Goal: Register for event/course

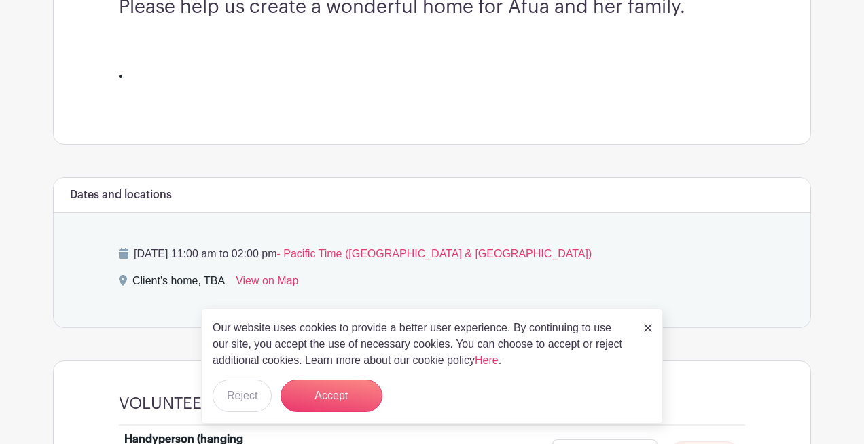
scroll to position [460, 0]
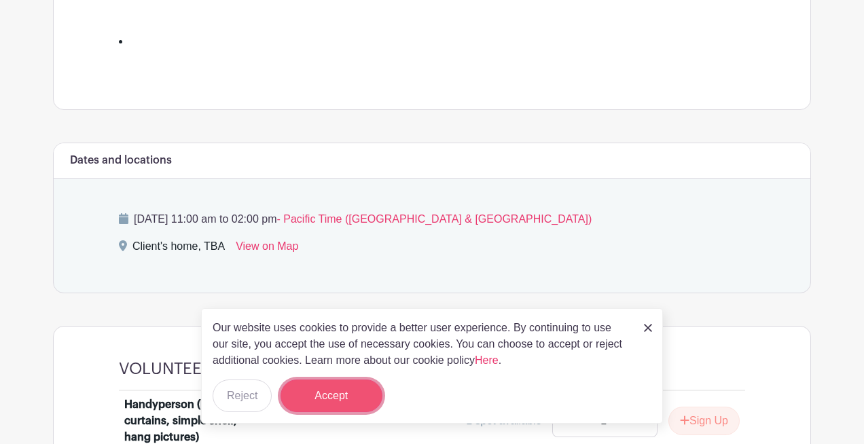
click at [325, 395] on button "Accept" at bounding box center [331, 396] width 102 height 33
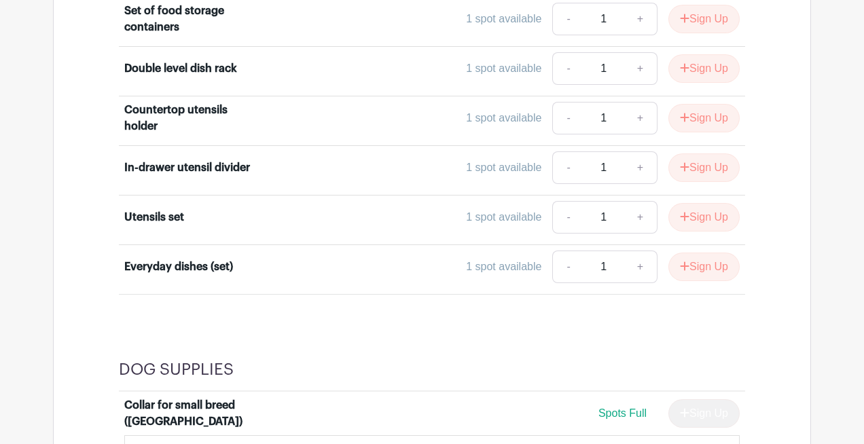
scroll to position [3074, 0]
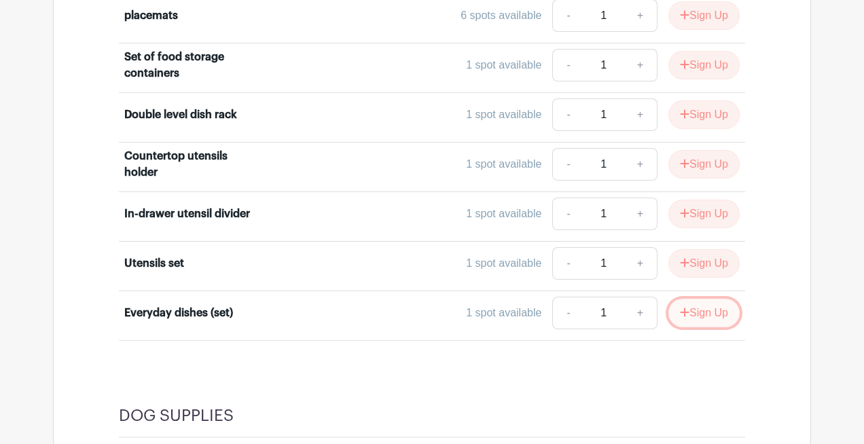
click at [691, 308] on button "Sign Up" at bounding box center [703, 313] width 71 height 29
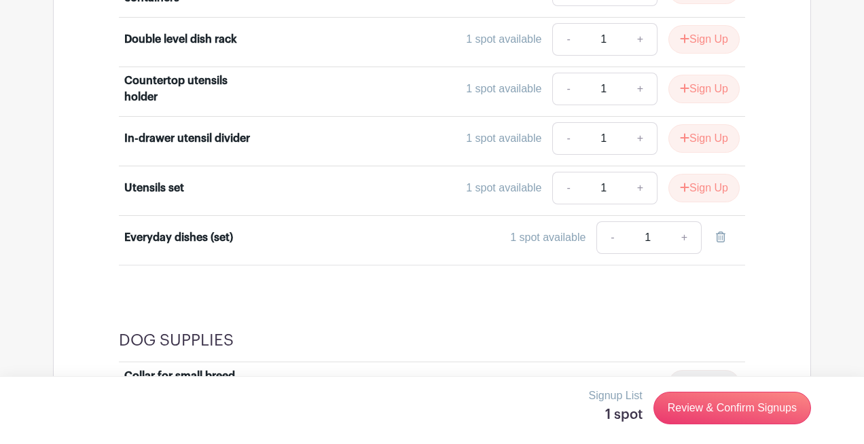
scroll to position [3156, 0]
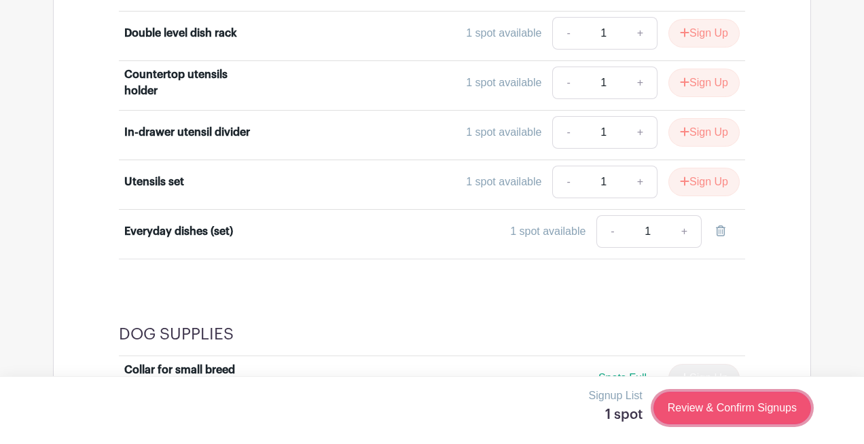
click at [698, 411] on link "Review & Confirm Signups" at bounding box center [732, 408] width 158 height 33
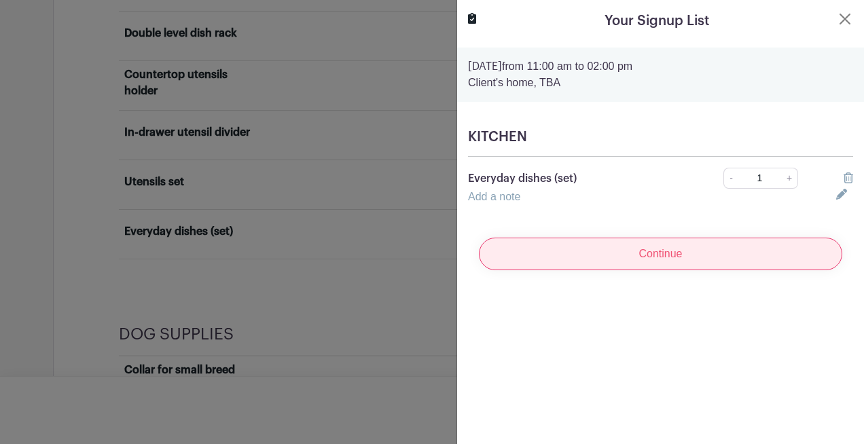
click at [675, 259] on input "Continue" at bounding box center [660, 254] width 363 height 33
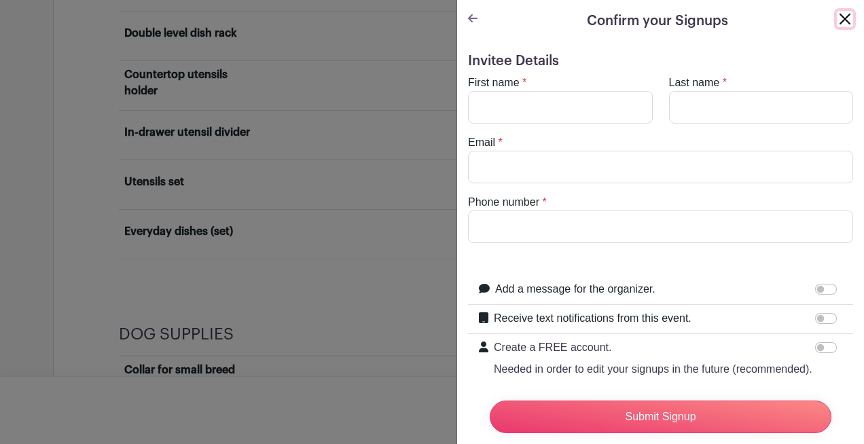
click at [841, 14] on button "Close" at bounding box center [844, 19] width 16 height 16
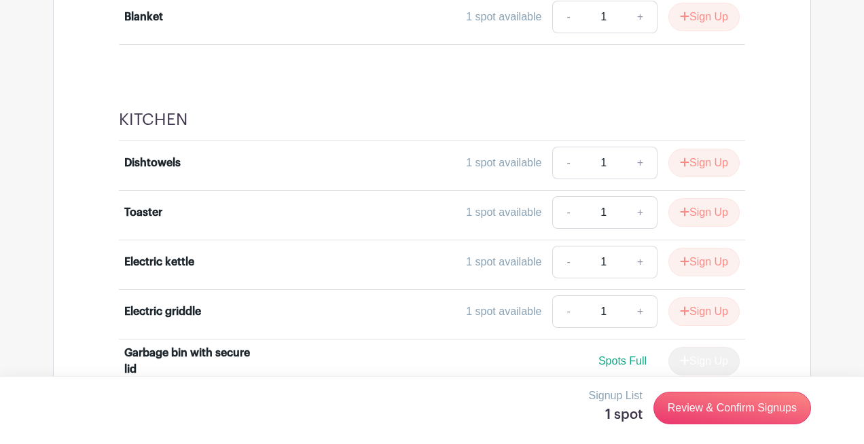
scroll to position [2303, 0]
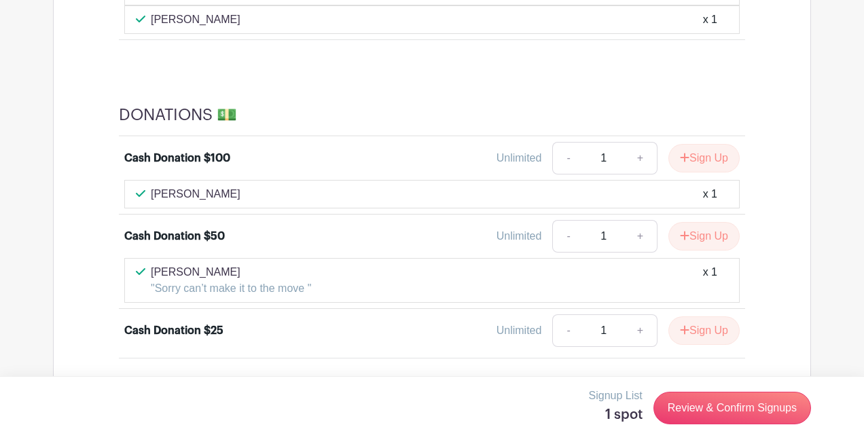
scroll to position [1028, 0]
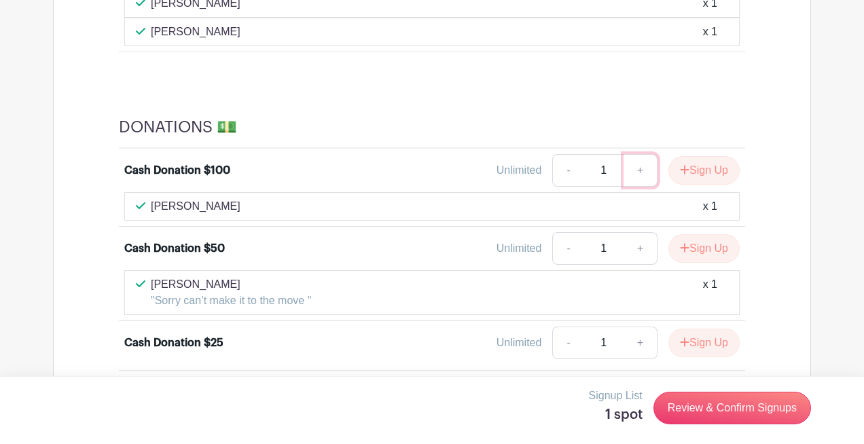
click at [634, 170] on link "+" at bounding box center [640, 170] width 34 height 33
type input "2"
click at [682, 170] on icon "submit" at bounding box center [684, 170] width 9 height 9
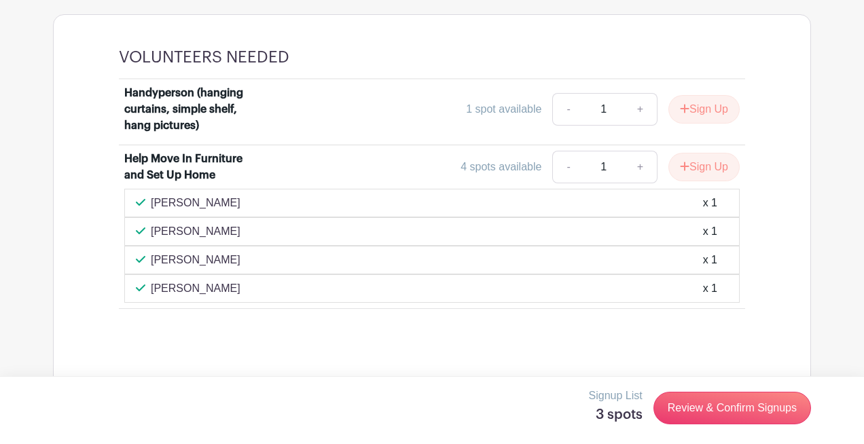
scroll to position [769, 0]
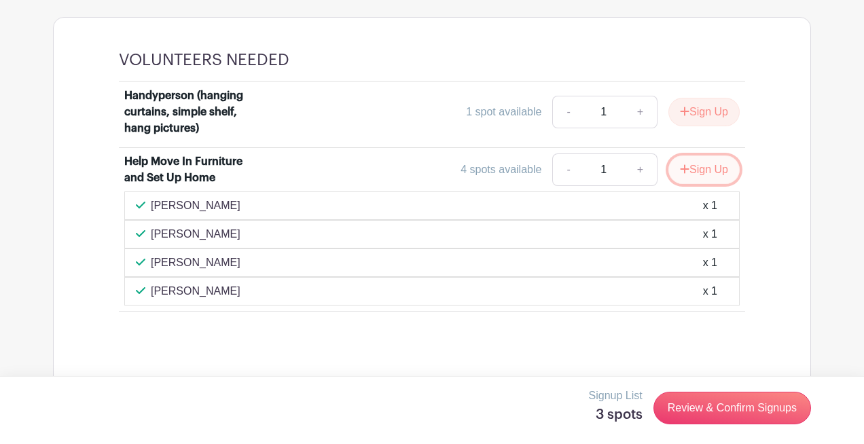
click at [683, 167] on icon "submit" at bounding box center [685, 169] width 10 height 11
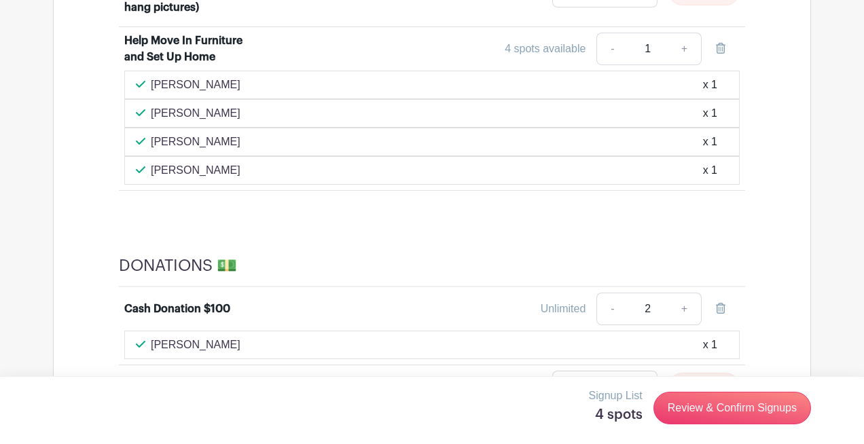
scroll to position [891, 0]
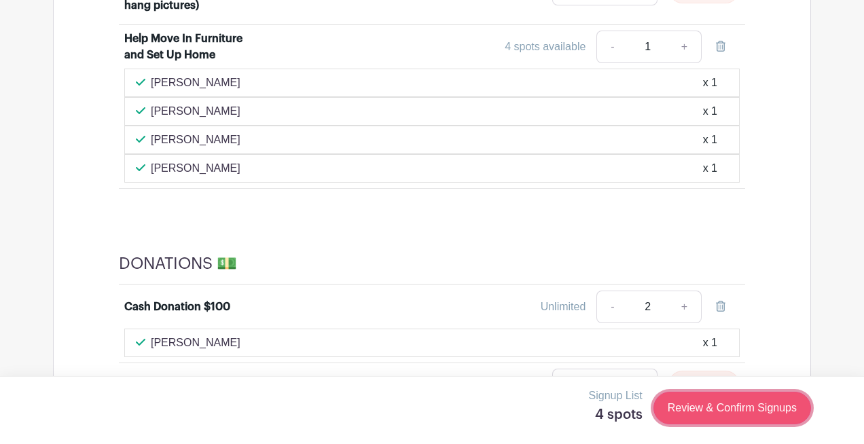
click at [704, 410] on link "Review & Confirm Signups" at bounding box center [732, 408] width 158 height 33
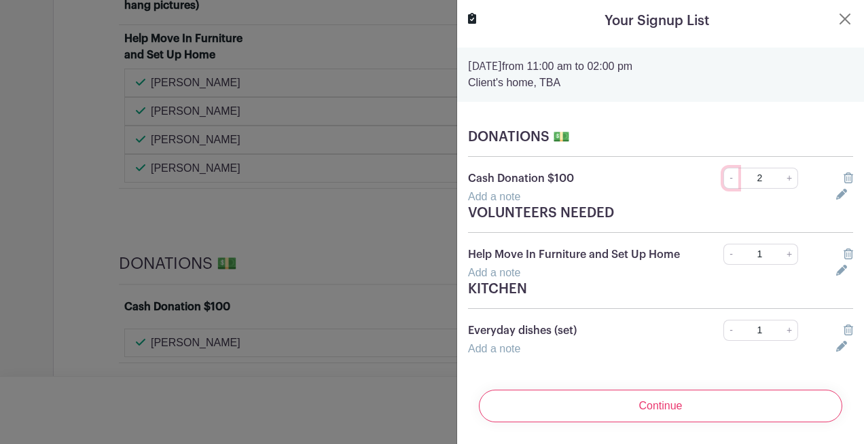
click at [735, 177] on link "-" at bounding box center [730, 178] width 15 height 21
type input "1"
click at [845, 178] on icon at bounding box center [848, 177] width 10 height 11
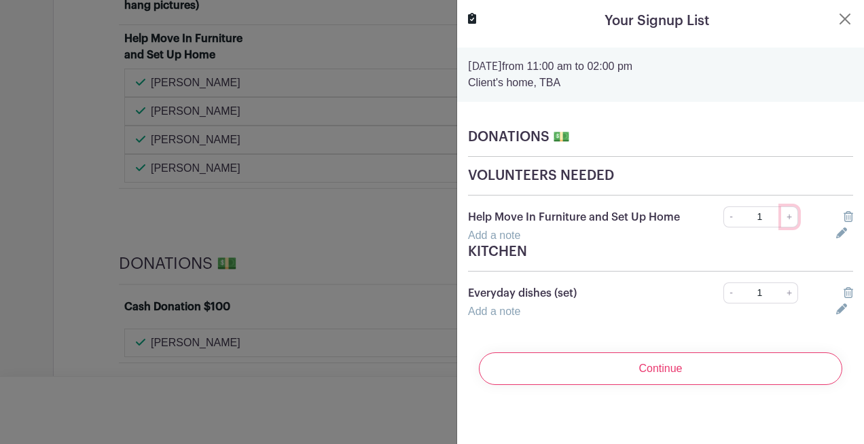
click at [792, 215] on link "+" at bounding box center [789, 216] width 17 height 21
type input "2"
click at [339, 236] on div at bounding box center [432, 222] width 864 height 444
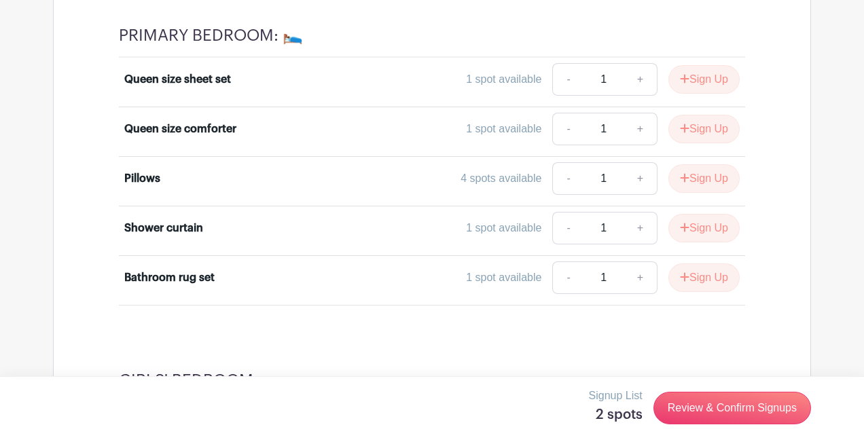
scroll to position [1817, 0]
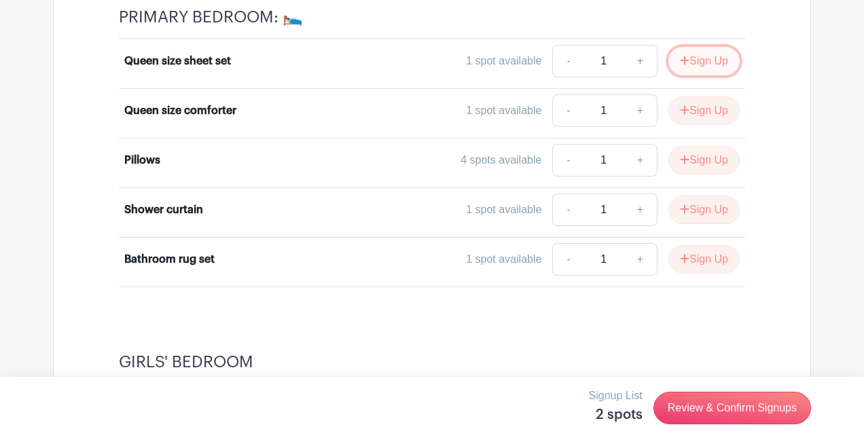
click at [694, 63] on button "Sign Up" at bounding box center [703, 61] width 71 height 29
click at [690, 106] on button "Sign Up" at bounding box center [703, 110] width 71 height 29
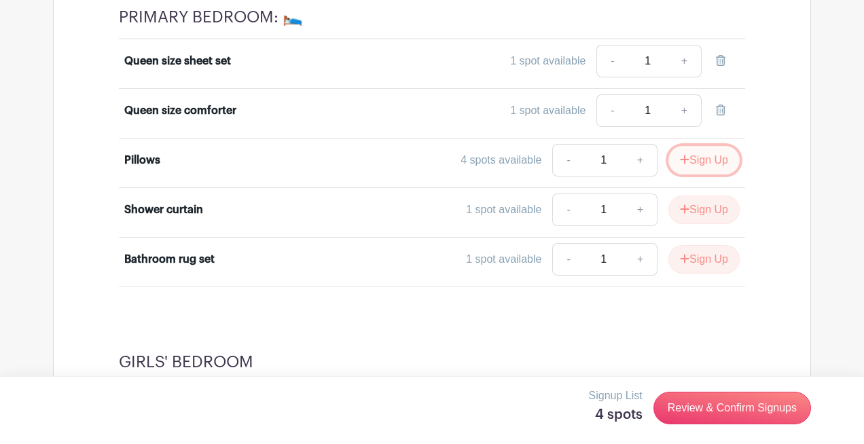
click at [686, 158] on button "Sign Up" at bounding box center [703, 160] width 71 height 29
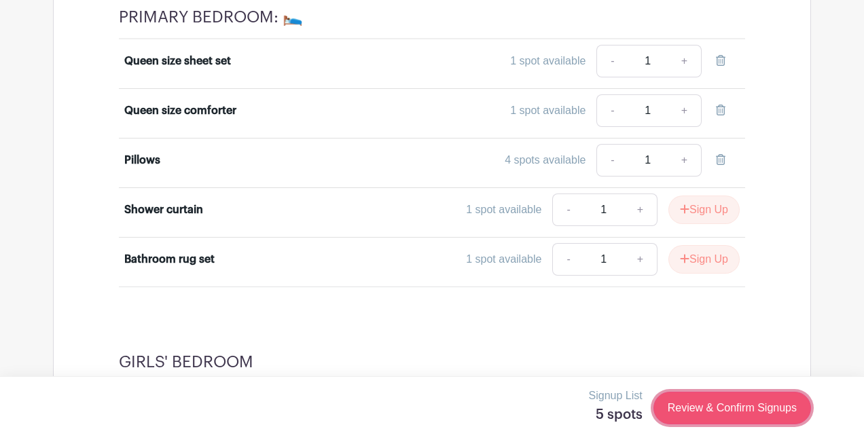
click at [700, 407] on link "Review & Confirm Signups" at bounding box center [732, 408] width 158 height 33
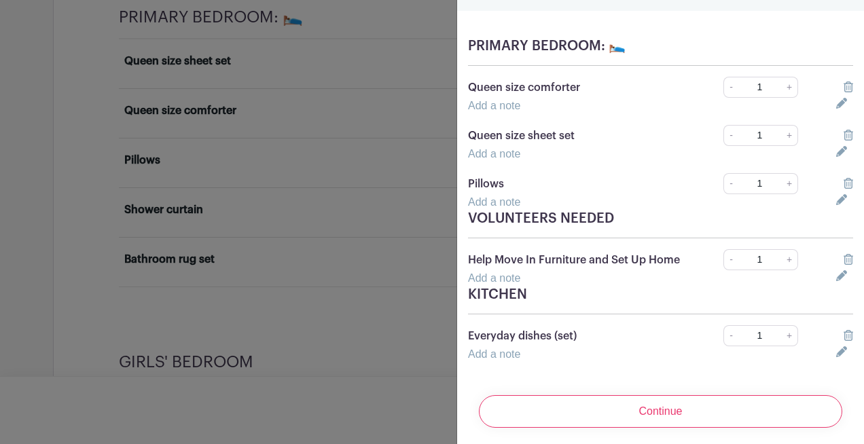
scroll to position [94, 0]
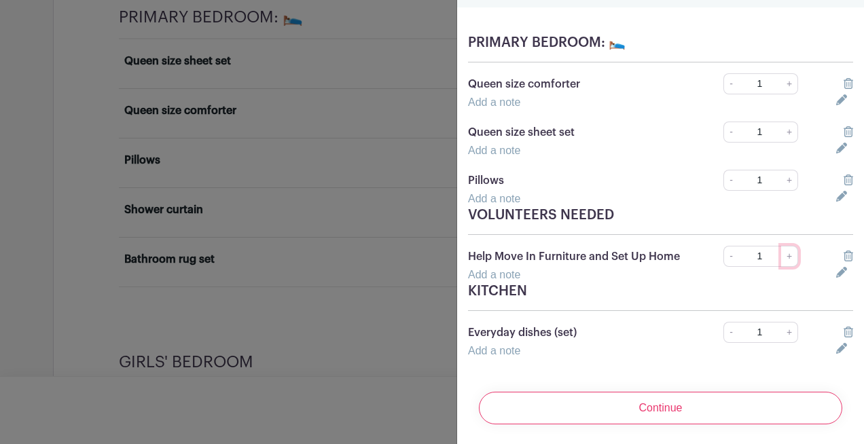
click at [789, 255] on link "+" at bounding box center [789, 256] width 17 height 21
type input "2"
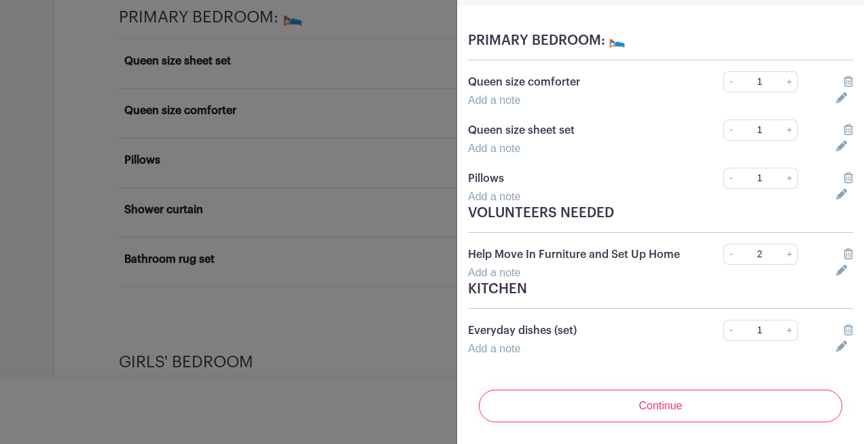
click at [849, 327] on icon at bounding box center [848, 330] width 10 height 11
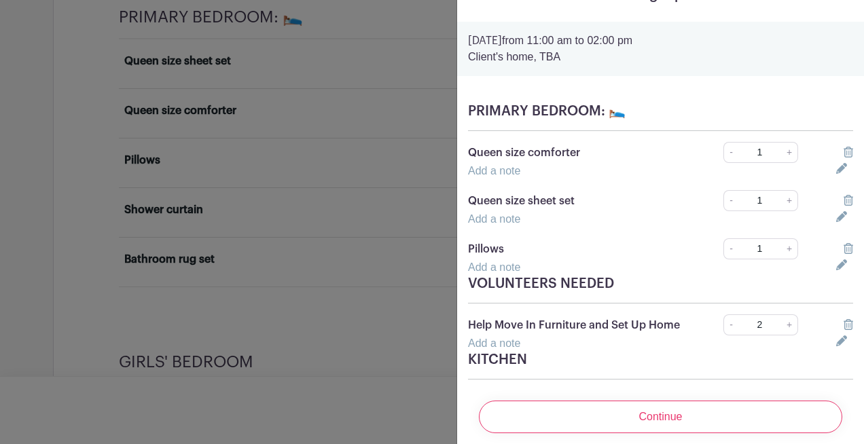
scroll to position [16, 0]
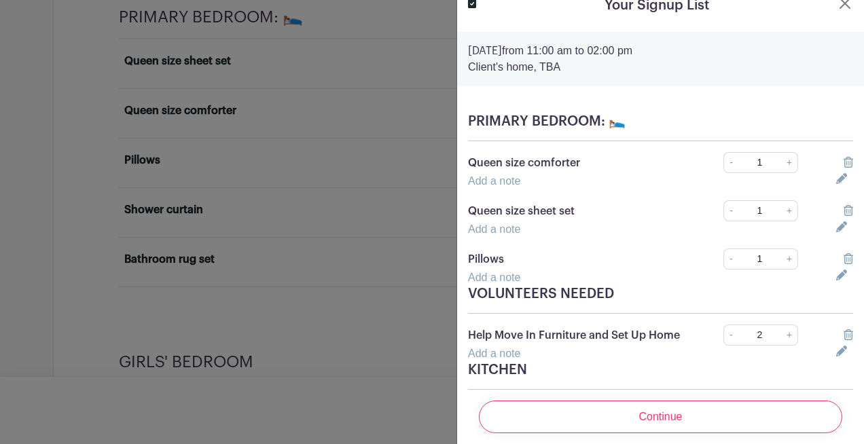
click at [507, 180] on link "Add a note" at bounding box center [494, 181] width 52 height 12
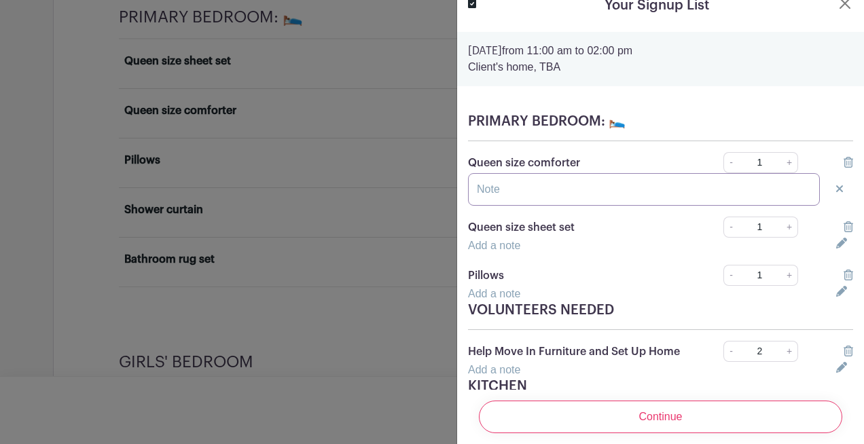
click at [501, 186] on input "text" at bounding box center [644, 189] width 352 height 33
type input "p"
type input "will purchase duvet cover and insert"
click at [650, 270] on p "Pillows" at bounding box center [577, 275] width 218 height 16
click at [503, 292] on link "Add a note" at bounding box center [494, 294] width 52 height 12
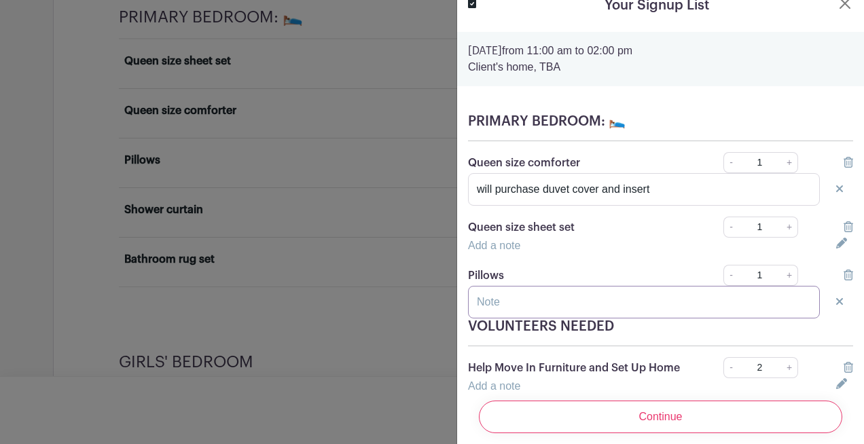
click at [500, 299] on input "text" at bounding box center [644, 302] width 352 height 33
type input "will purchase 2 standard pillows"
click at [669, 382] on div "Add a note" at bounding box center [644, 386] width 368 height 16
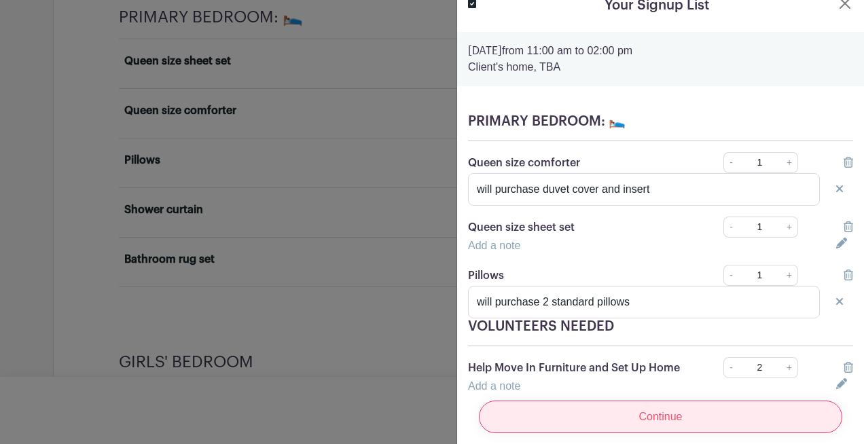
click at [663, 417] on input "Continue" at bounding box center [660, 417] width 363 height 33
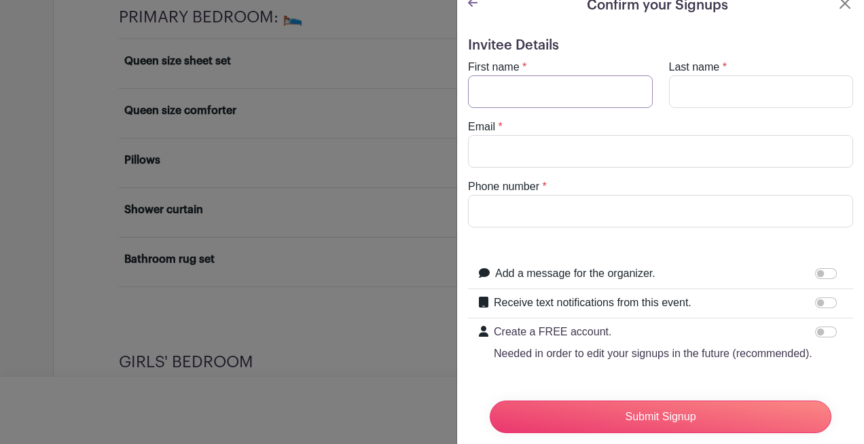
click at [543, 79] on input "First name" at bounding box center [560, 91] width 185 height 33
type input "[PERSON_NAME]"
type input "[EMAIL_ADDRESS][DOMAIN_NAME]"
type input "9084187833"
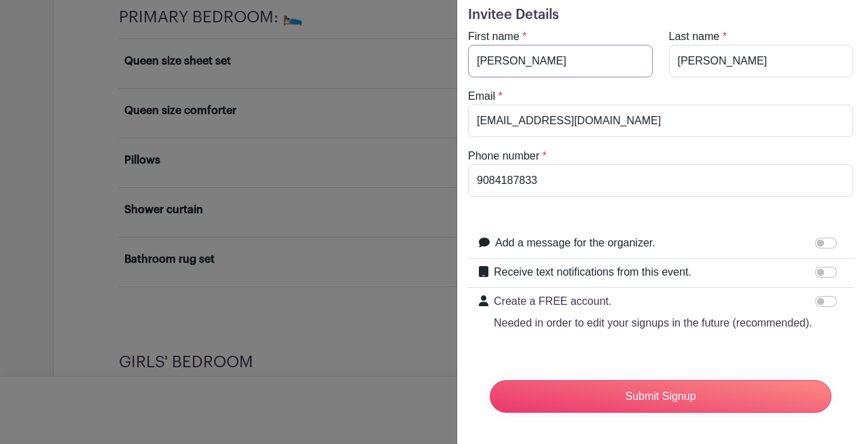
scroll to position [48, 0]
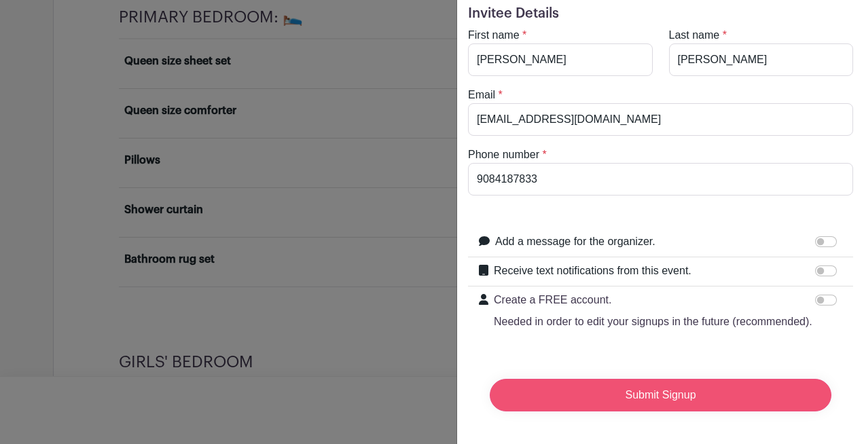
click at [635, 395] on input "Submit Signup" at bounding box center [660, 395] width 341 height 33
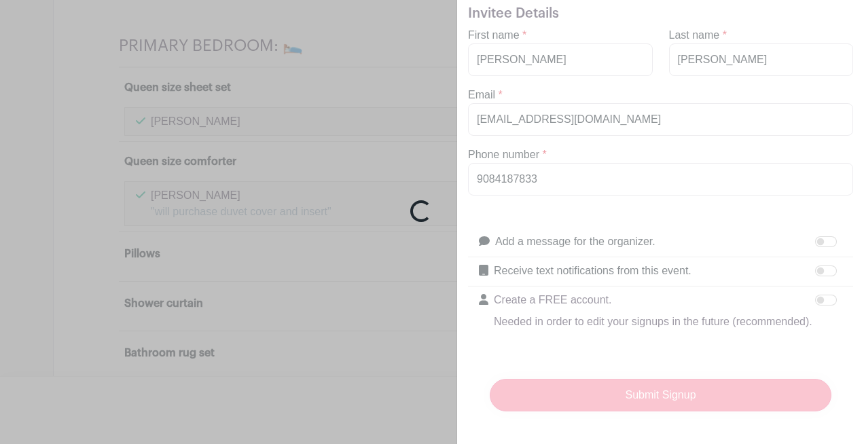
scroll to position [1846, 0]
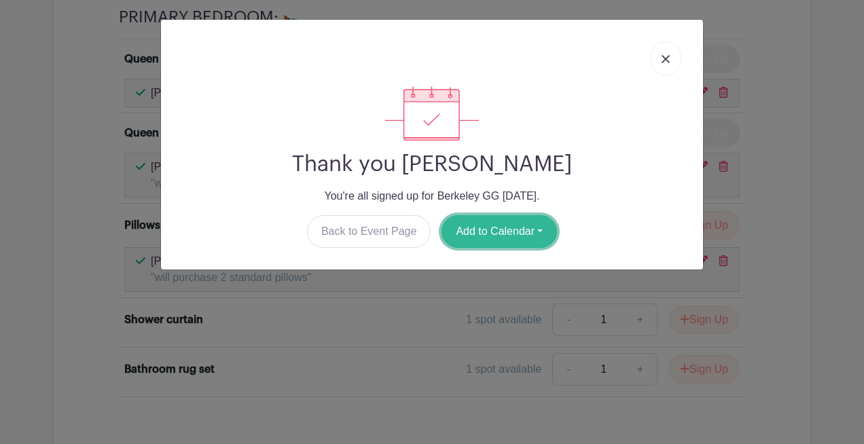
click at [522, 223] on button "Add to Calendar" at bounding box center [498, 231] width 115 height 33
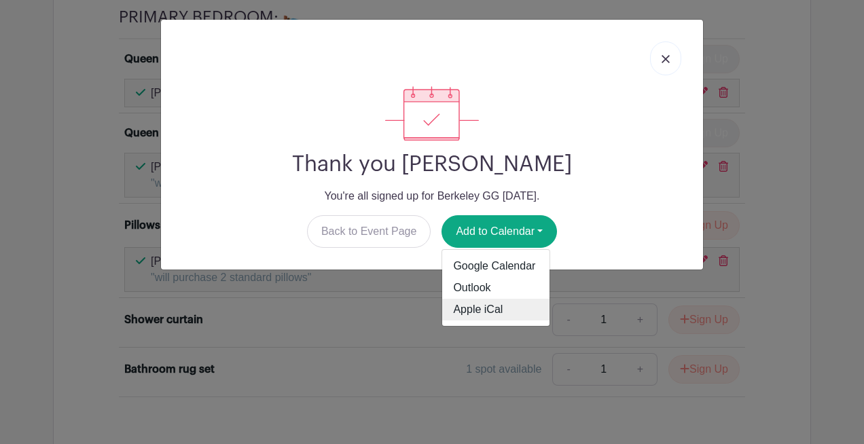
click at [491, 318] on link "Apple iCal" at bounding box center [495, 310] width 107 height 22
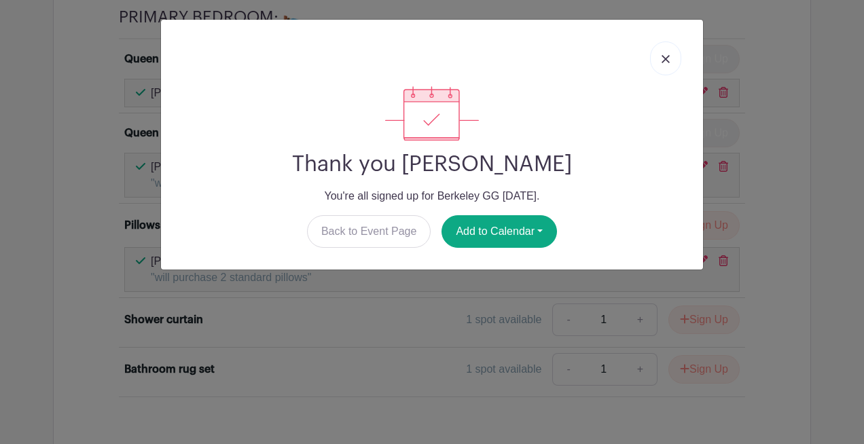
click at [661, 57] on img at bounding box center [665, 59] width 8 height 8
